Goal: Task Accomplishment & Management: Manage account settings

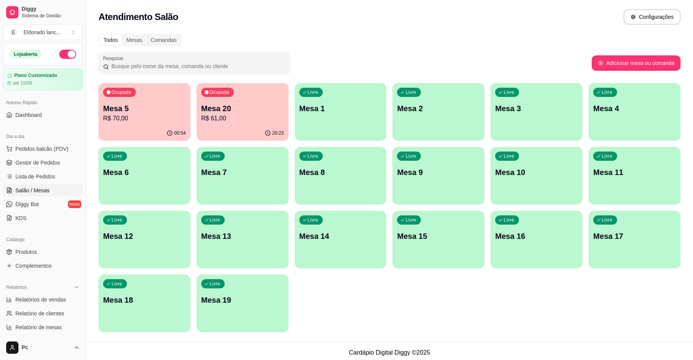
click at [164, 110] on p "Mesa 5" at bounding box center [144, 108] width 83 height 11
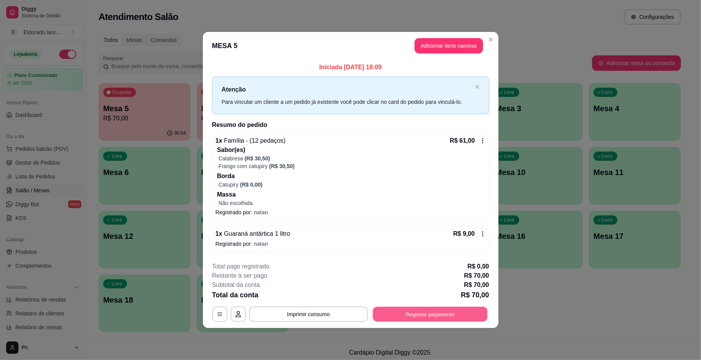
click at [386, 314] on button "Registrar pagamento" at bounding box center [429, 314] width 115 height 15
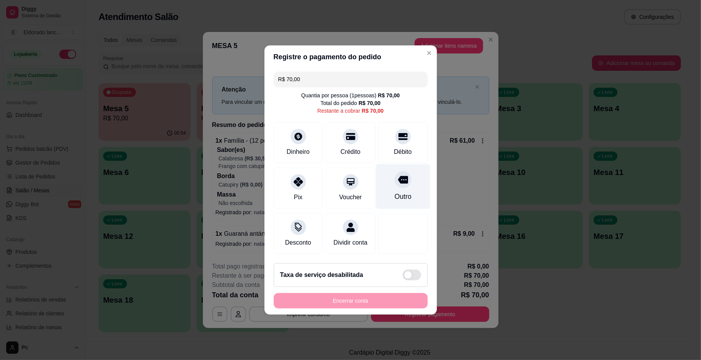
click at [397, 176] on icon at bounding box center [402, 180] width 10 height 8
click at [370, 299] on div "Encerrar conta" at bounding box center [351, 300] width 154 height 15
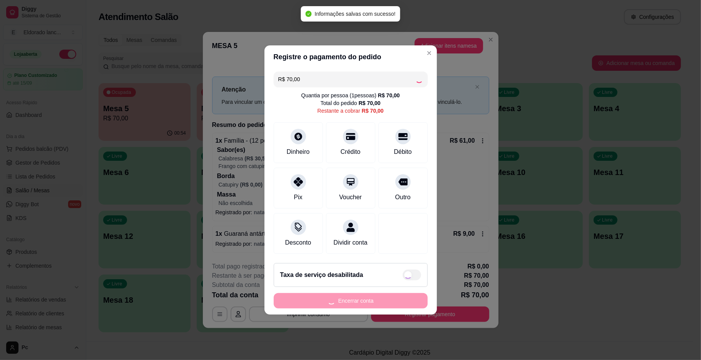
type input "R$ 0,00"
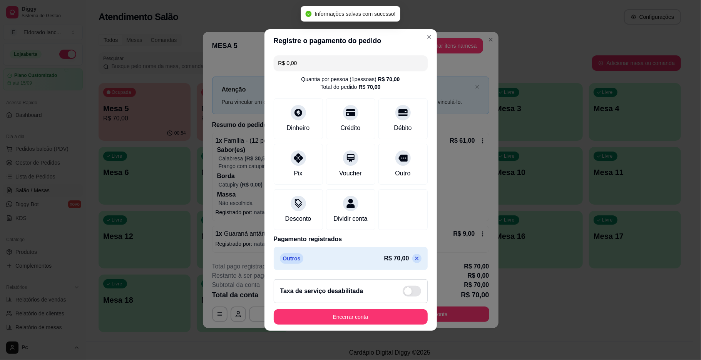
click at [370, 297] on div "Taxa de serviço desabilitada" at bounding box center [350, 291] width 141 height 11
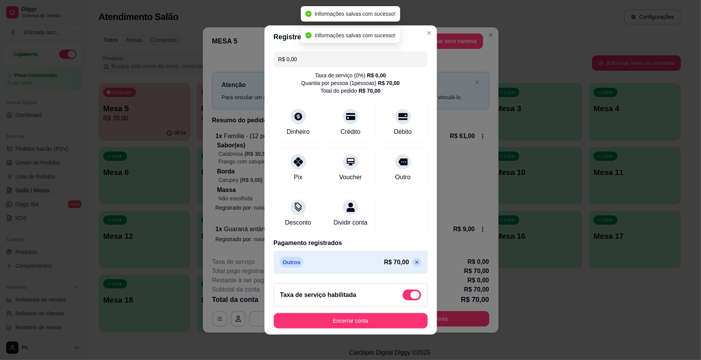
click at [402, 299] on span at bounding box center [411, 295] width 18 height 11
click at [402, 299] on input "checkbox" at bounding box center [404, 299] width 5 height 5
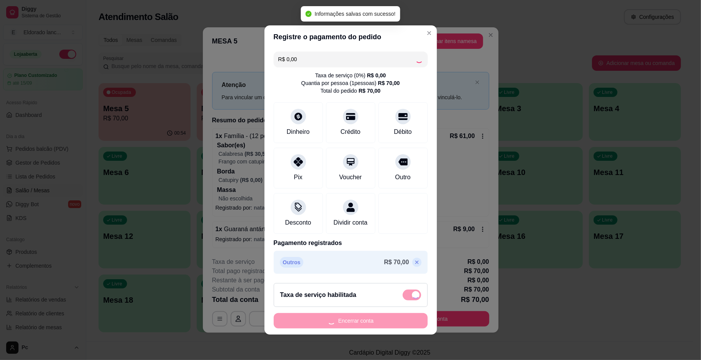
click at [382, 326] on div "Encerrar conta" at bounding box center [351, 320] width 154 height 15
checkbox input "false"
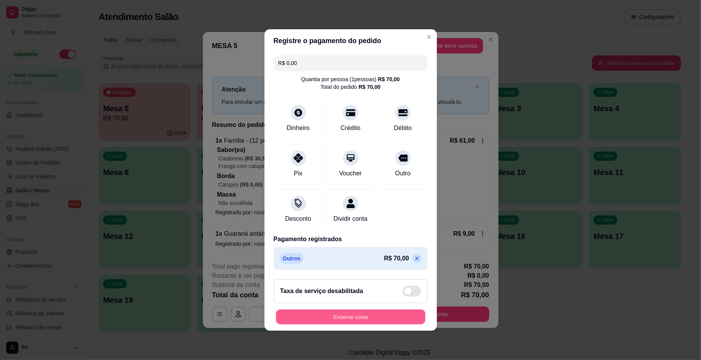
click at [382, 325] on button "Encerrar conta" at bounding box center [350, 317] width 149 height 15
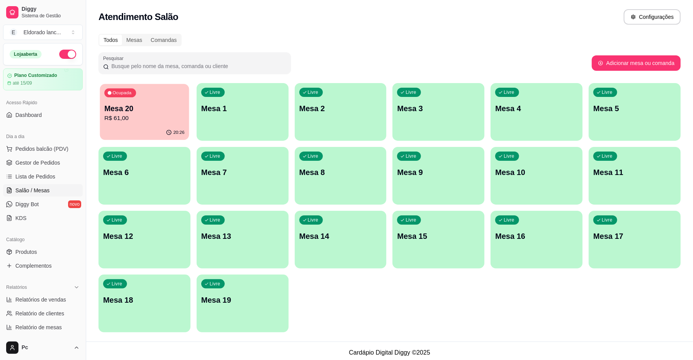
click at [172, 111] on p "Mesa 20" at bounding box center [144, 108] width 80 height 10
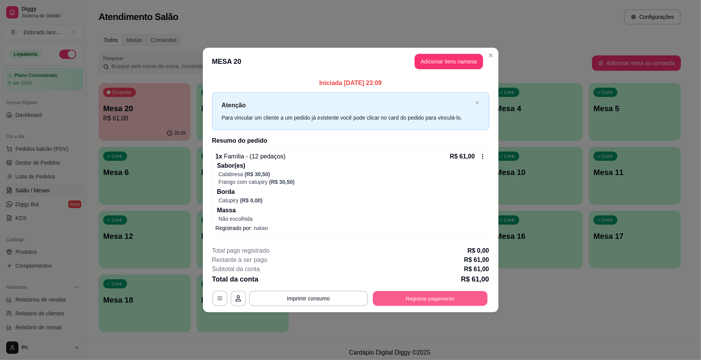
click at [406, 296] on button "Registrar pagamento" at bounding box center [429, 298] width 115 height 15
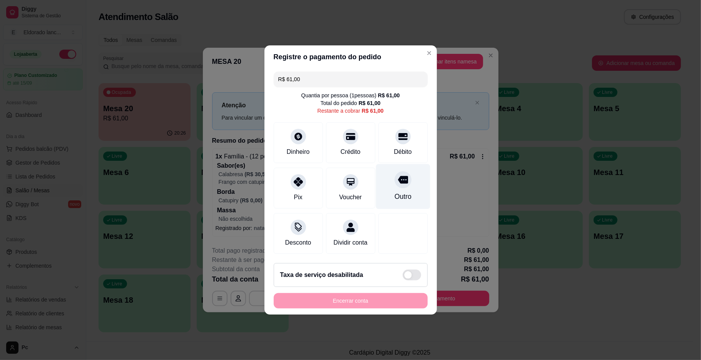
click at [413, 191] on div "Outro" at bounding box center [402, 186] width 54 height 45
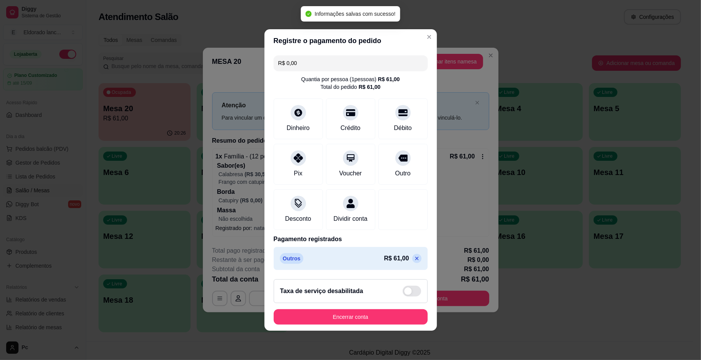
type input "R$ 0,00"
click at [349, 303] on div "Taxa de serviço desabilitada" at bounding box center [351, 291] width 154 height 24
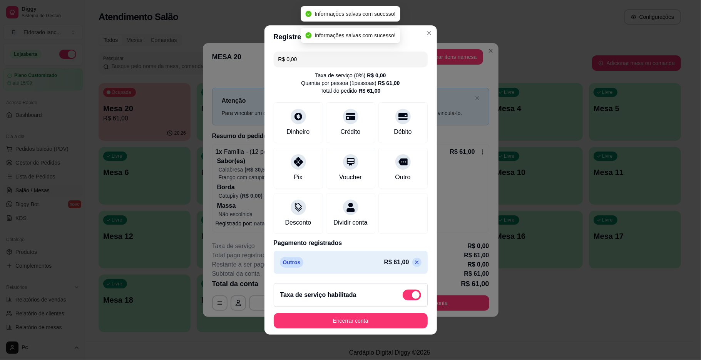
click at [362, 300] on div "Taxa de serviço habilitada" at bounding box center [350, 295] width 141 height 11
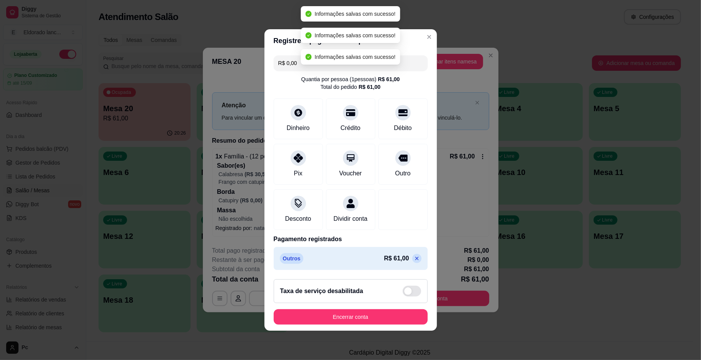
checkbox input "false"
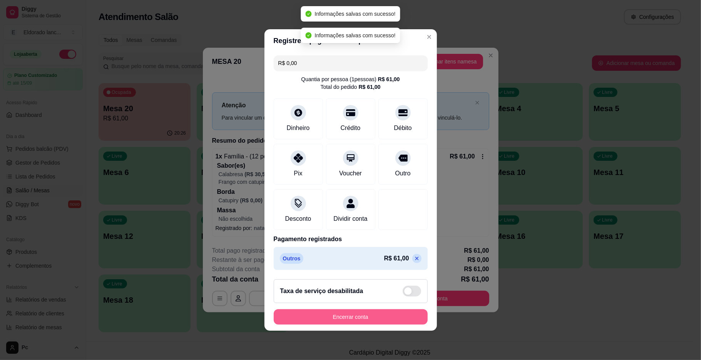
click at [356, 320] on button "Encerrar conta" at bounding box center [351, 316] width 154 height 15
